Goal: Information Seeking & Learning: Learn about a topic

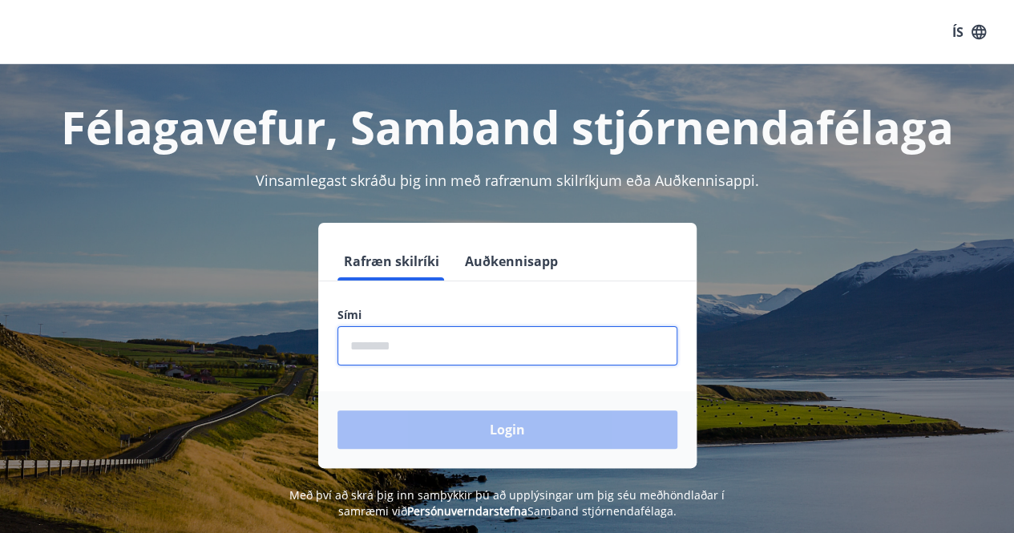
click at [422, 341] on input "phone" at bounding box center [507, 345] width 340 height 39
type input "********"
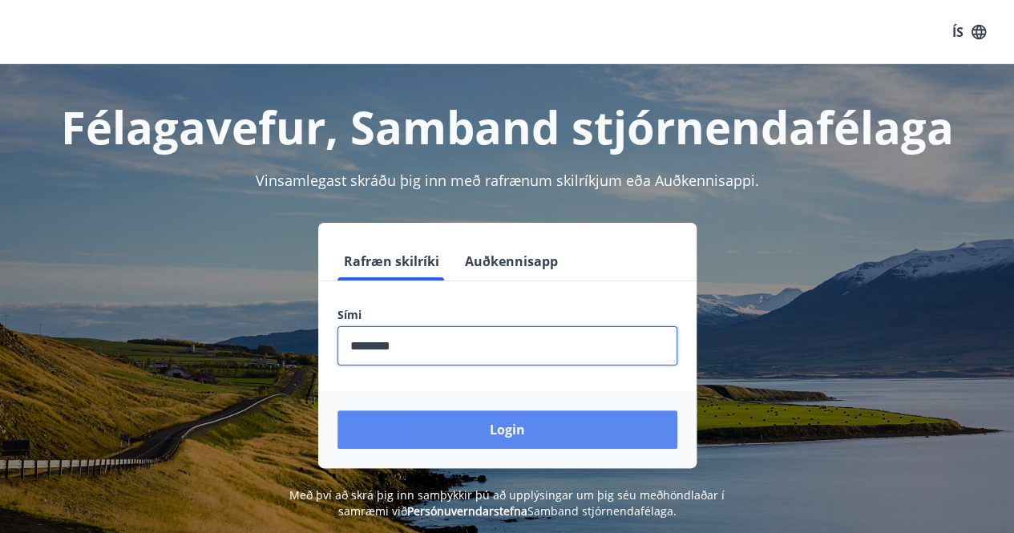
click at [490, 425] on button "Login" at bounding box center [507, 429] width 340 height 38
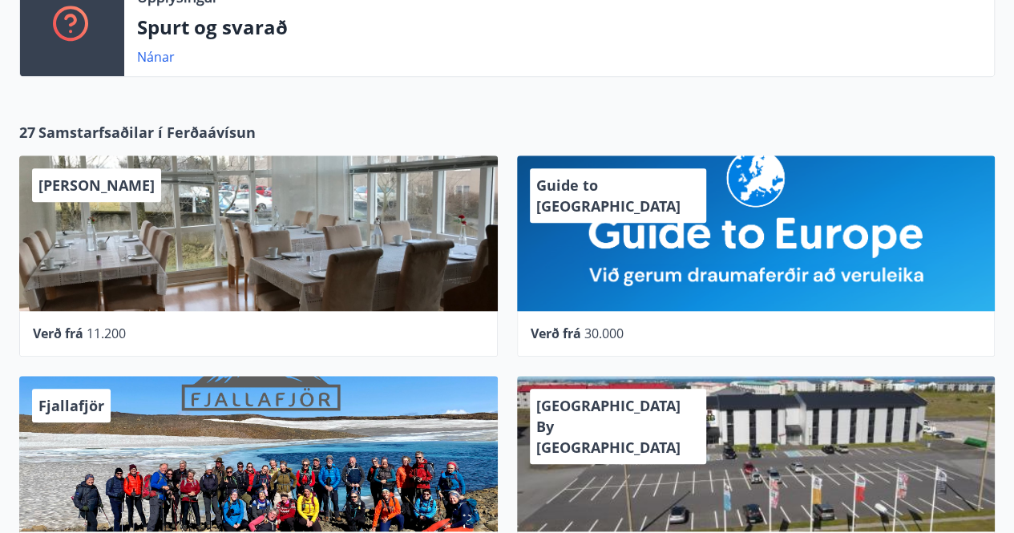
scroll to position [535, 0]
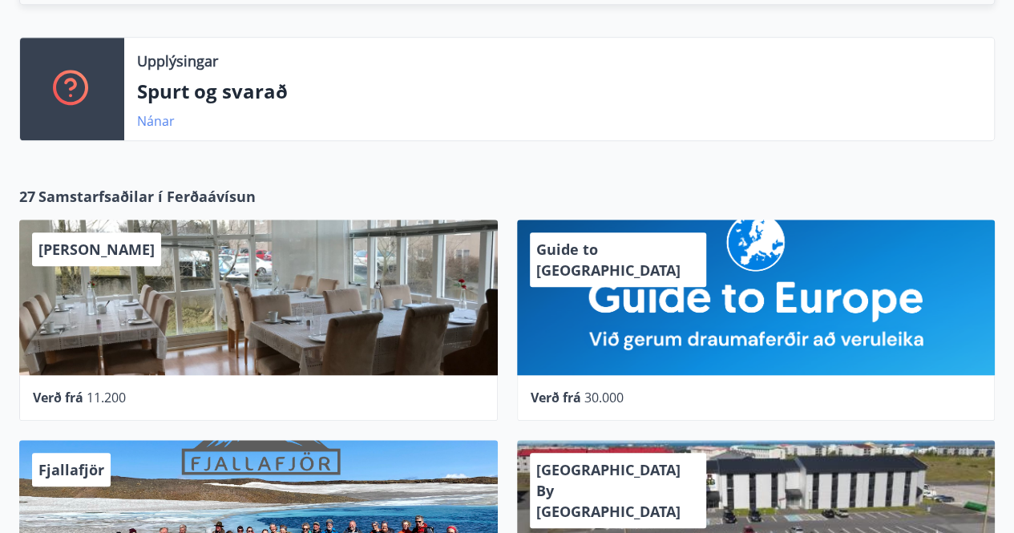
click at [154, 114] on link "Nánar" at bounding box center [156, 121] width 38 height 18
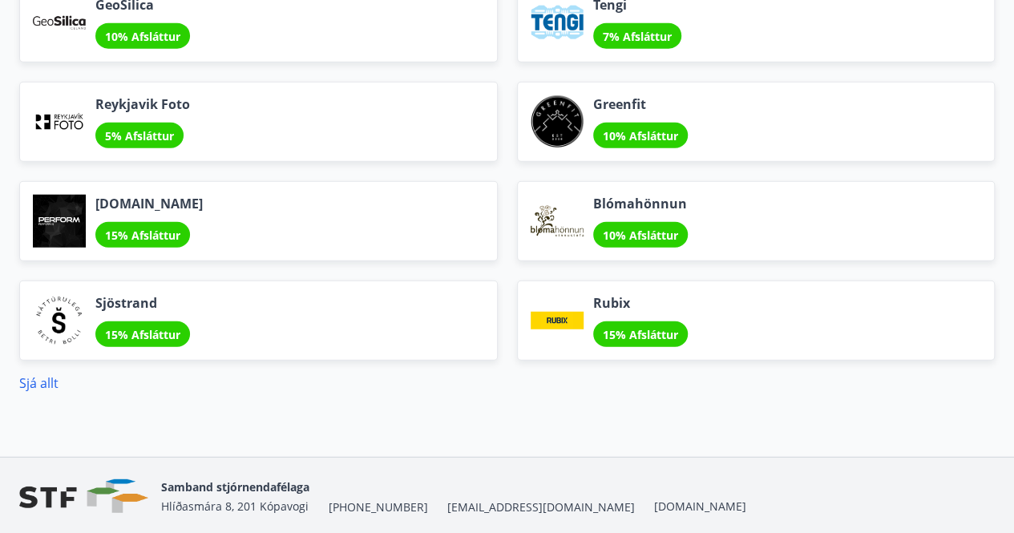
scroll to position [2010, 0]
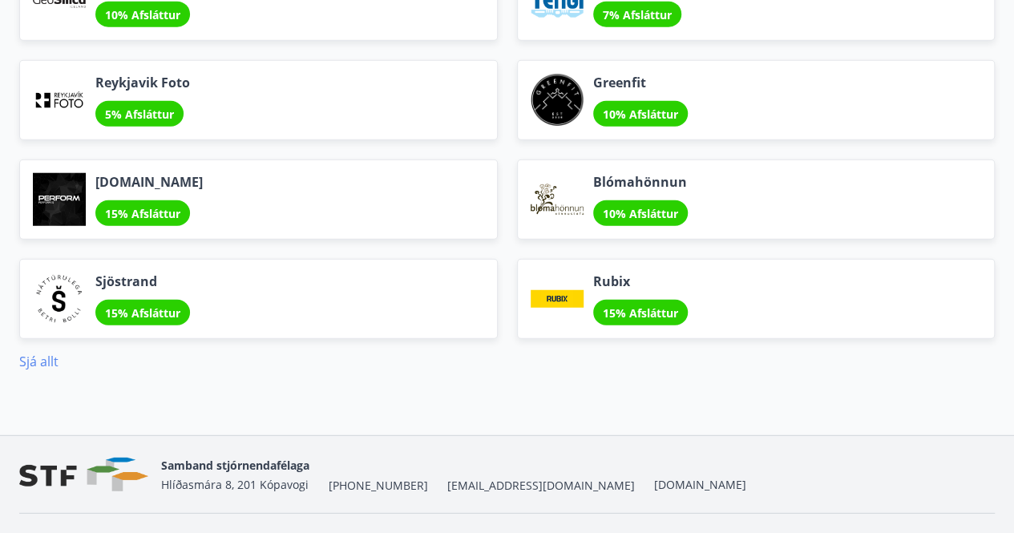
click at [22, 353] on link "Sjá allt" at bounding box center [38, 362] width 39 height 18
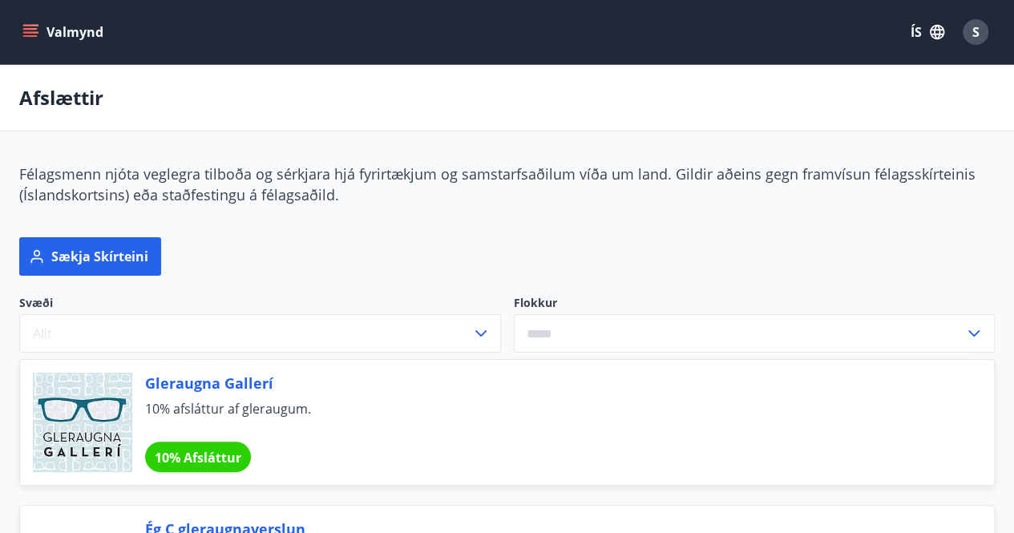
click at [973, 333] on icon at bounding box center [973, 333] width 19 height 19
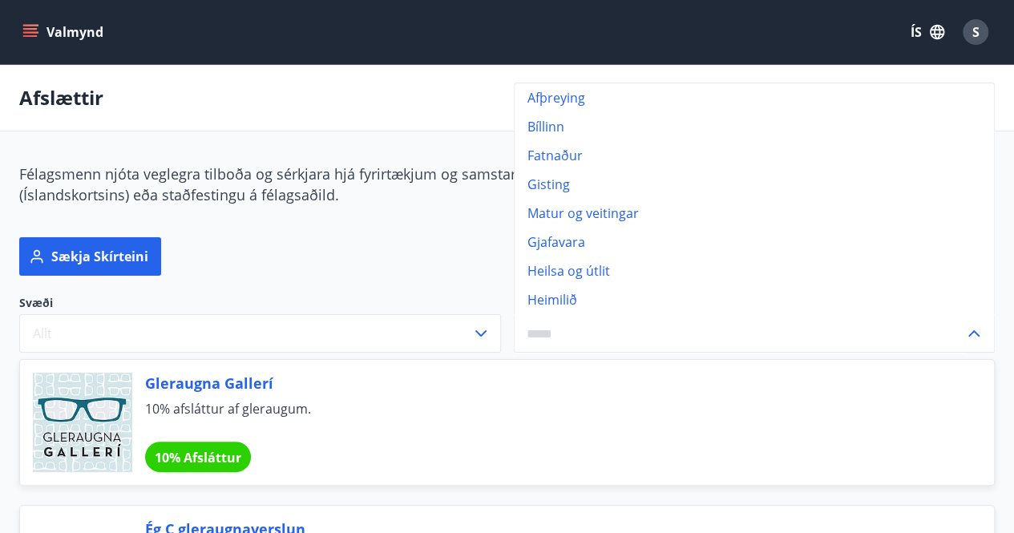
click at [971, 329] on icon at bounding box center [973, 333] width 19 height 19
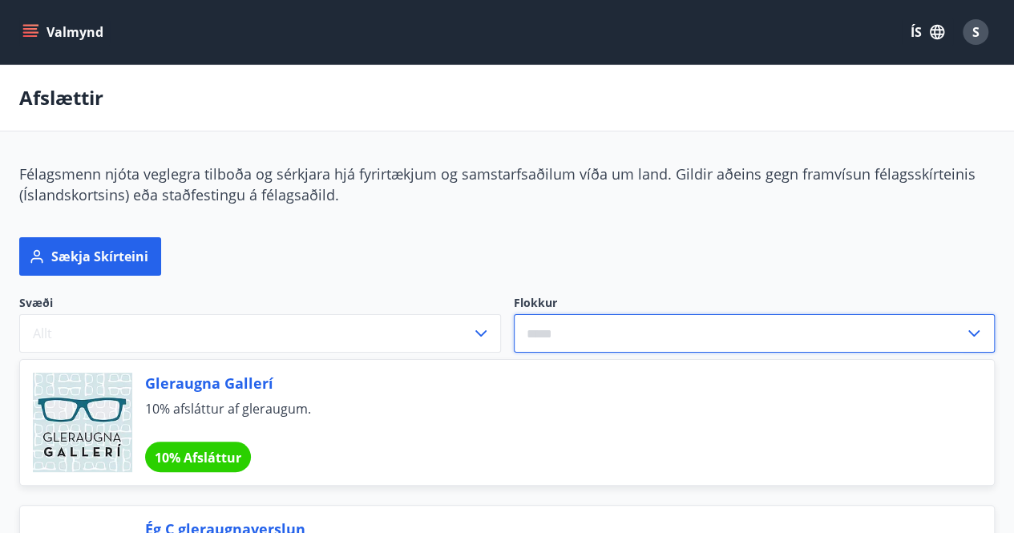
click at [625, 318] on input "text" at bounding box center [739, 333] width 451 height 39
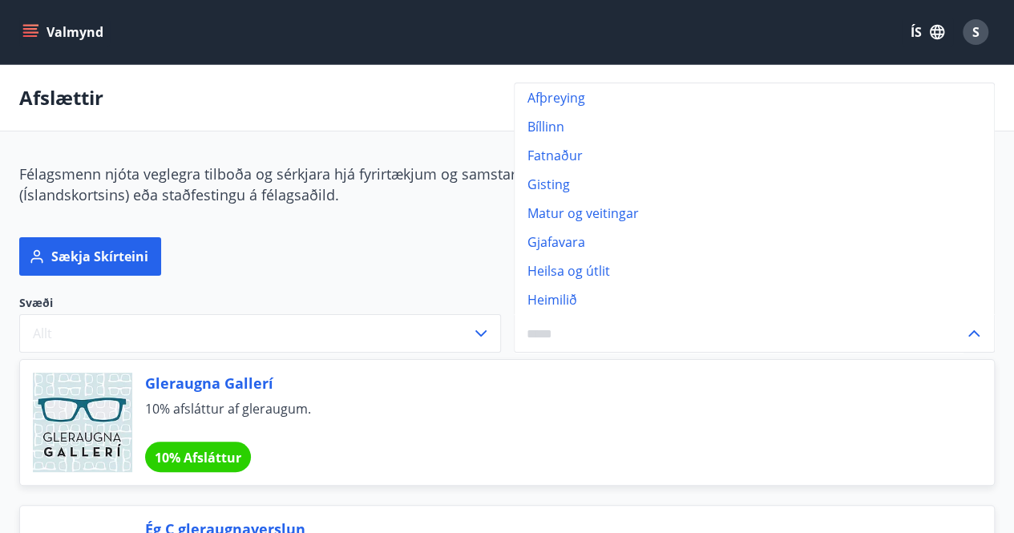
click at [574, 333] on input "text" at bounding box center [739, 333] width 451 height 39
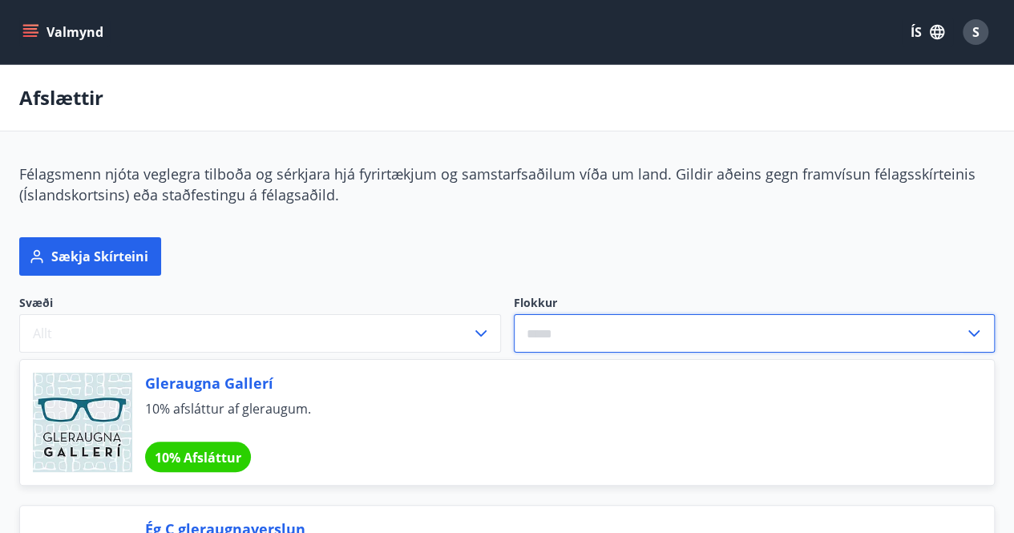
click at [574, 333] on input "text" at bounding box center [739, 333] width 451 height 39
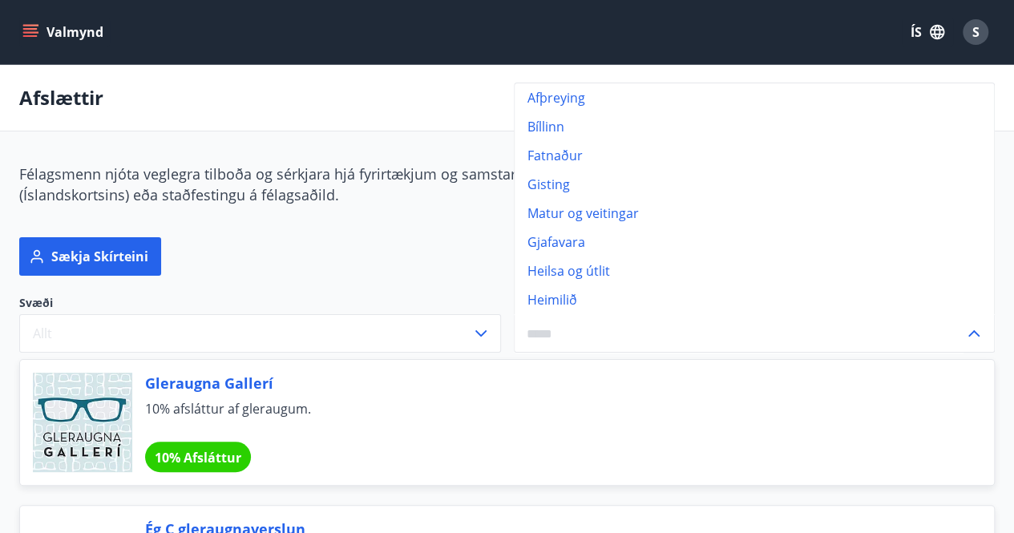
click at [73, 26] on button "Valmynd" at bounding box center [64, 32] width 91 height 29
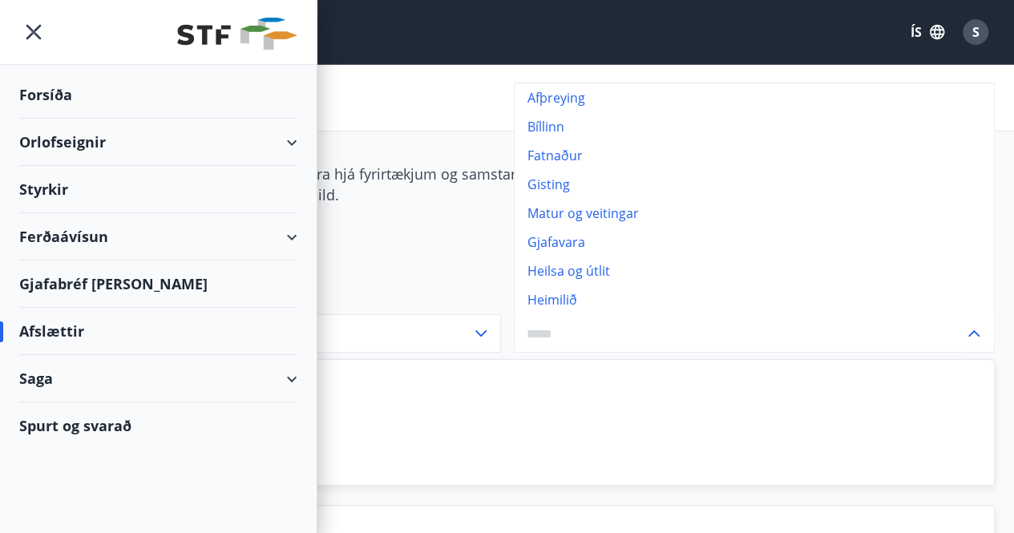
click at [55, 193] on div "Styrkir" at bounding box center [158, 189] width 278 height 47
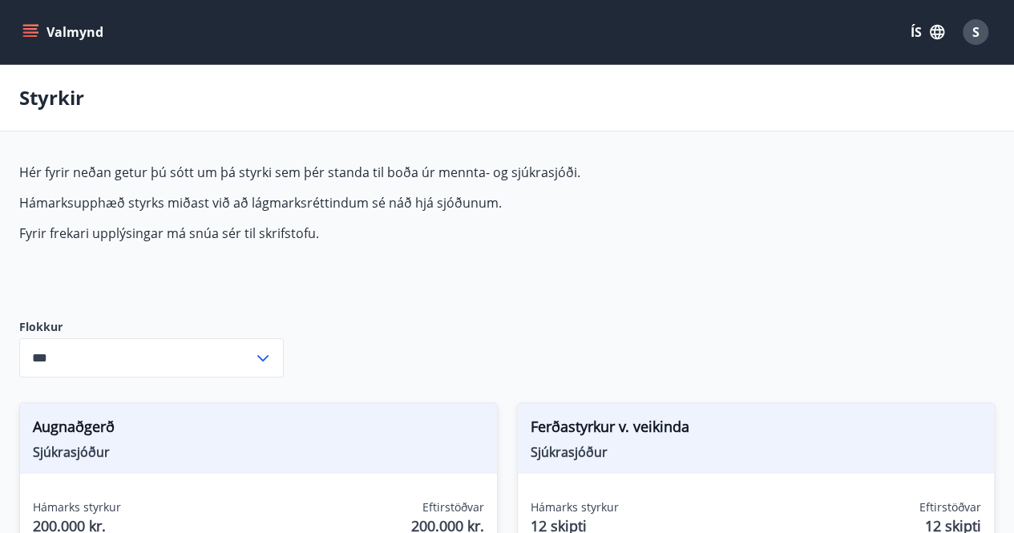
type input "***"
click at [967, 44] on span "S" at bounding box center [976, 32] width 26 height 26
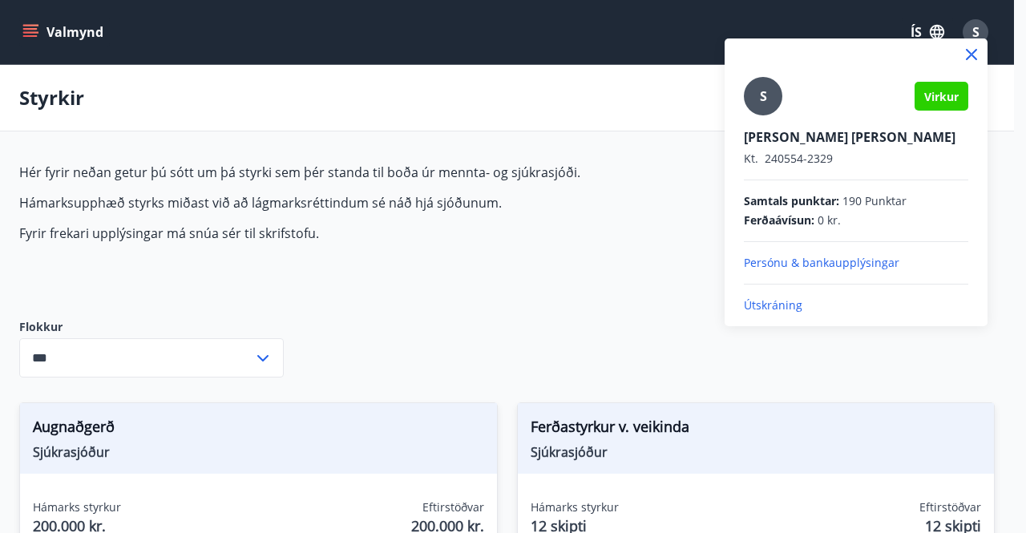
click at [773, 302] on p "Útskráning" at bounding box center [856, 305] width 224 height 16
